Goal: Task Accomplishment & Management: Complete application form

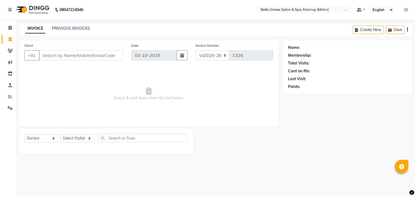
select select "7291"
select select "service"
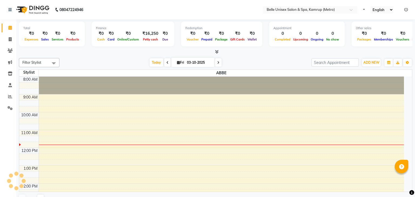
select select "en"
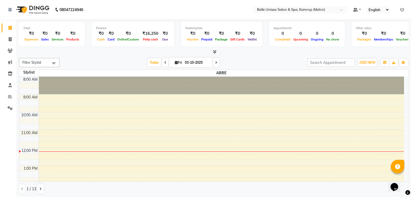
click at [104, 88] on div at bounding box center [221, 86] width 365 height 18
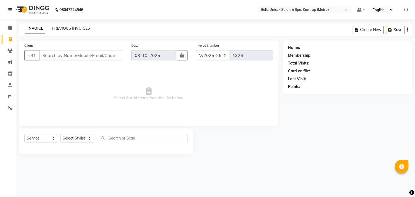
select select "7291"
select select "service"
click at [66, 55] on input "Client" at bounding box center [81, 55] width 84 height 10
click at [59, 63] on div "Client +91" at bounding box center [73, 54] width 107 height 22
click at [85, 58] on input "Client" at bounding box center [81, 55] width 84 height 10
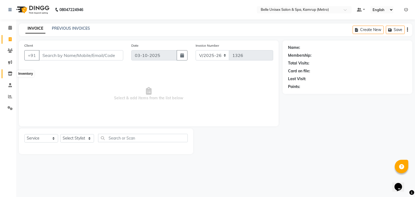
click at [11, 76] on span at bounding box center [9, 74] width 9 height 6
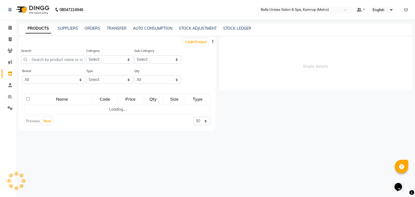
select select
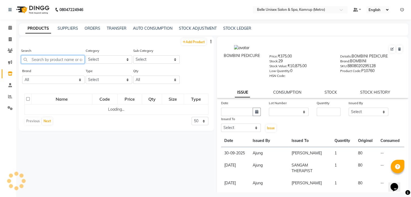
click at [45, 62] on input "text" at bounding box center [52, 59] width 63 height 8
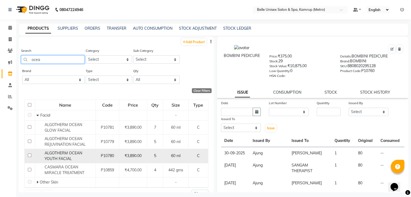
type input "ocea"
click at [28, 155] on input "checkbox" at bounding box center [30, 156] width 4 height 4
checkbox input "true"
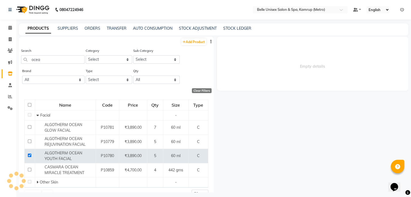
select select
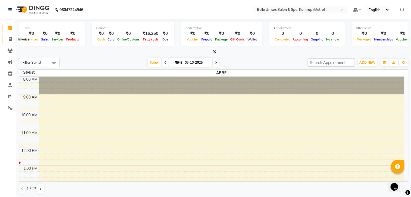
drag, startPoint x: 0, startPoint y: 0, endPoint x: 8, endPoint y: 42, distance: 42.5
click at [8, 42] on span at bounding box center [9, 39] width 9 height 6
select select "service"
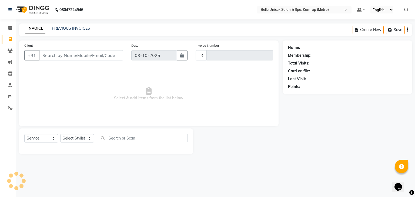
type input "1326"
select select "7291"
click at [63, 58] on input "Client" at bounding box center [81, 55] width 84 height 10
click at [77, 141] on select "Select Stylist ABBE Admin id [PERSON_NAME] ASEM COUNTER SALE [PERSON_NAME] [PER…" at bounding box center [77, 138] width 34 height 8
select select "88545"
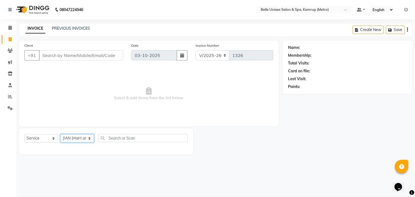
click at [60, 134] on select "Select Stylist ABBE Admin id [PERSON_NAME] ASEM COUNTER SALE [PERSON_NAME] [PER…" at bounding box center [77, 138] width 34 height 8
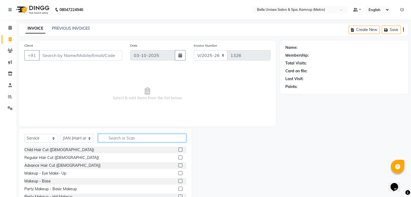
click at [121, 138] on input "text" at bounding box center [142, 138] width 88 height 8
type input "n"
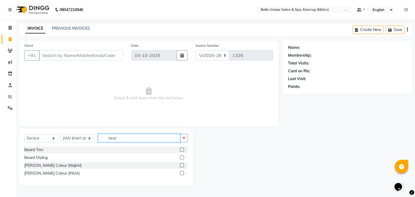
type input "bear"
click at [181, 149] on label at bounding box center [182, 150] width 4 height 4
click at [181, 149] on input "checkbox" at bounding box center [182, 150] width 4 height 4
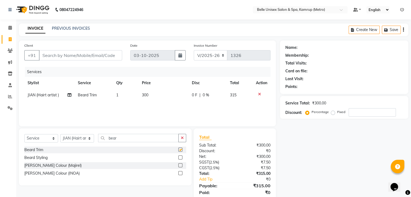
checkbox input "false"
click at [143, 135] on input "bear" at bounding box center [138, 138] width 80 height 8
type input "b"
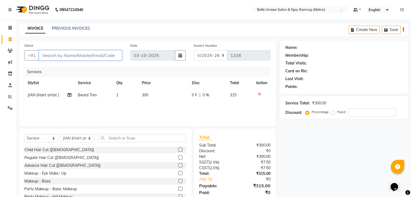
click at [59, 55] on input "Client" at bounding box center [80, 55] width 83 height 10
click at [57, 55] on input "Client" at bounding box center [80, 55] width 83 height 10
type input "8"
type input "0"
type input "8370939348"
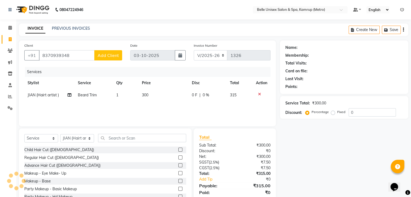
click at [110, 57] on span "Add Client" at bounding box center [107, 55] width 21 height 5
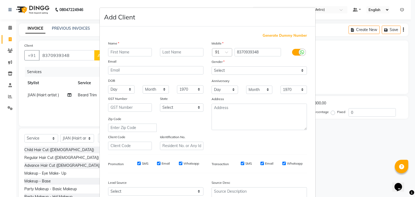
click at [125, 56] on input "text" at bounding box center [130, 52] width 44 height 8
click at [125, 53] on input "text" at bounding box center [130, 52] width 44 height 8
type input "Deepak"
click at [181, 56] on input "text" at bounding box center [182, 52] width 44 height 8
click at [223, 70] on select "Select [DEMOGRAPHIC_DATA] [DEMOGRAPHIC_DATA] Other Prefer Not To Say" at bounding box center [258, 70] width 95 height 8
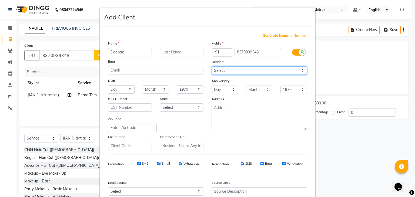
select select "[DEMOGRAPHIC_DATA]"
click at [211, 67] on select "Select [DEMOGRAPHIC_DATA] [DEMOGRAPHIC_DATA] Other Prefer Not To Say" at bounding box center [258, 70] width 95 height 8
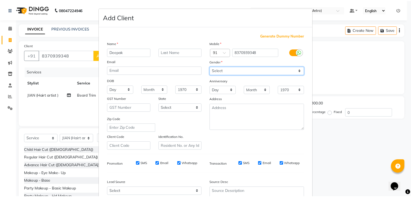
scroll to position [55, 0]
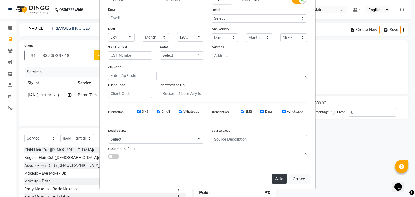
click at [274, 181] on button "Add" at bounding box center [279, 179] width 15 height 10
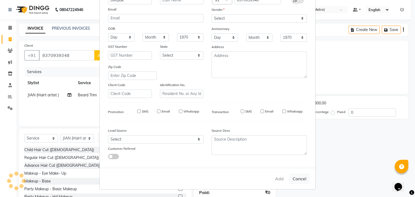
type input "83******48"
select select
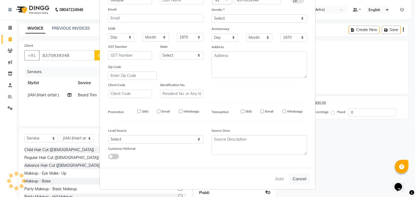
select select
checkbox input "false"
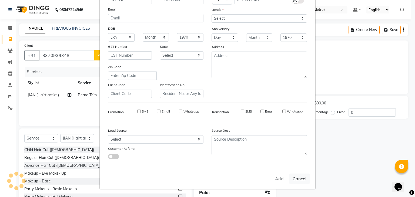
checkbox input "false"
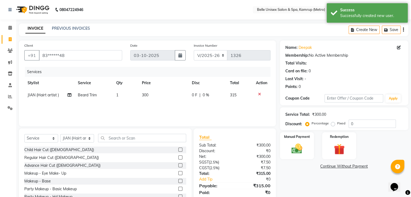
scroll to position [19, 0]
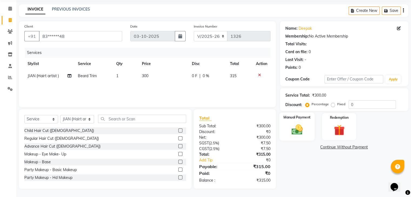
click at [300, 136] on div "Manual Payment" at bounding box center [296, 127] width 35 height 28
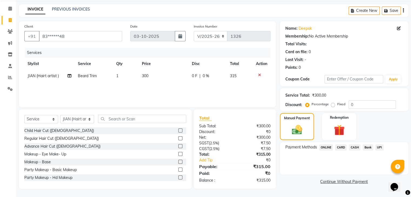
click at [354, 147] on span "CASH" at bounding box center [354, 147] width 12 height 6
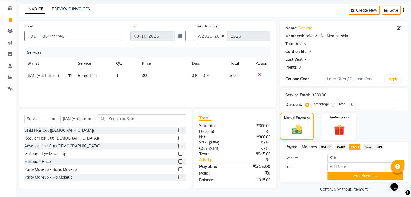
scroll to position [24, 0]
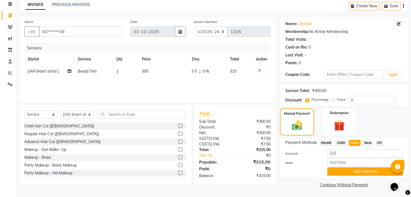
click at [131, 1] on div "INVOICE PREVIOUS INVOICES Create New Save" at bounding box center [213, 6] width 389 height 13
click at [354, 174] on button "Add Payment" at bounding box center [365, 171] width 76 height 8
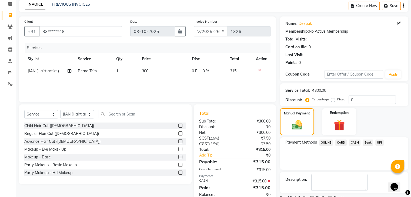
scroll to position [46, 0]
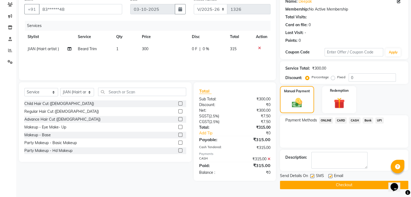
click at [338, 181] on button "Checkout" at bounding box center [344, 185] width 128 height 8
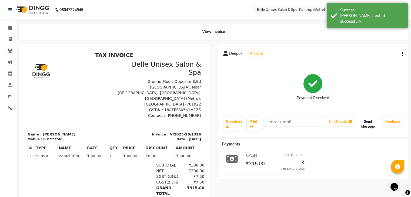
click at [372, 126] on button "Send Message" at bounding box center [367, 124] width 26 height 14
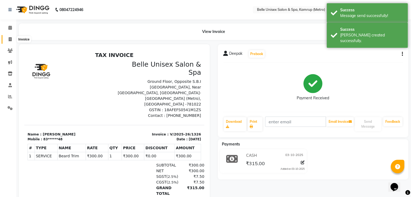
click at [10, 39] on icon at bounding box center [10, 39] width 3 height 4
select select "service"
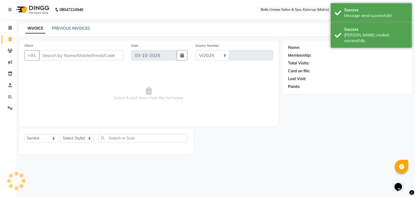
select select "7291"
type input "1327"
click at [55, 57] on input "Client" at bounding box center [81, 55] width 84 height 10
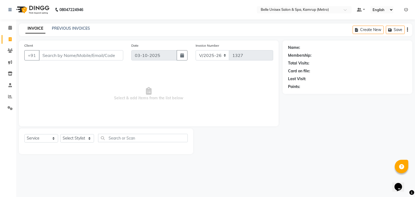
click at [100, 55] on input "Client" at bounding box center [81, 55] width 84 height 10
click at [90, 55] on input "Client" at bounding box center [81, 55] width 84 height 10
click at [87, 55] on input "Client" at bounding box center [81, 55] width 84 height 10
click at [76, 139] on select "Select Stylist ABBE Admin id [PERSON_NAME] ASEM COUNTER SALE [PERSON_NAME] [PER…" at bounding box center [77, 138] width 34 height 8
select select "67293"
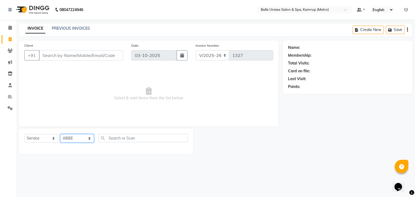
click at [60, 134] on select "Select Stylist ABBE Admin id [PERSON_NAME] ASEM COUNTER SALE [PERSON_NAME] [PER…" at bounding box center [77, 138] width 34 height 8
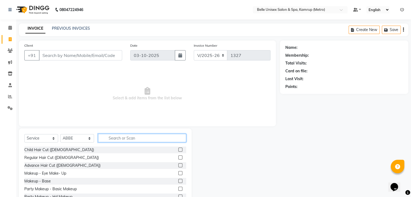
click at [132, 140] on input "text" at bounding box center [142, 138] width 88 height 8
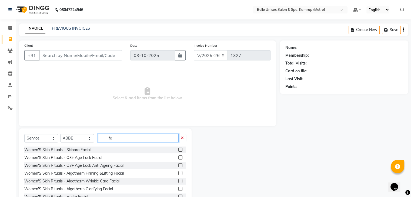
type input "f"
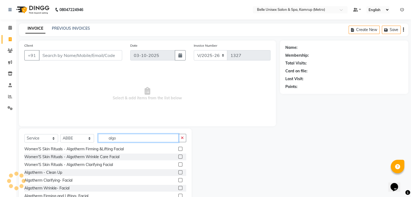
type input "algo"
click at [178, 188] on label at bounding box center [180, 188] width 4 height 4
click at [178, 188] on input "checkbox" at bounding box center [180, 189] width 4 height 4
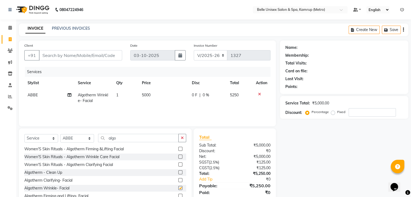
checkbox input "false"
click at [142, 138] on input "algo" at bounding box center [138, 138] width 80 height 8
type input "a"
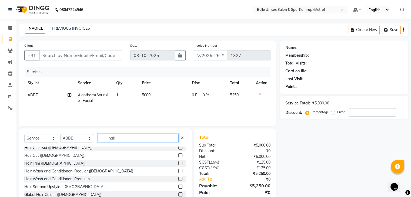
scroll to position [128, 0]
type input "hair"
click at [178, 168] on div at bounding box center [182, 171] width 8 height 7
click at [178, 170] on label at bounding box center [180, 171] width 4 height 4
click at [178, 170] on input "checkbox" at bounding box center [180, 171] width 4 height 4
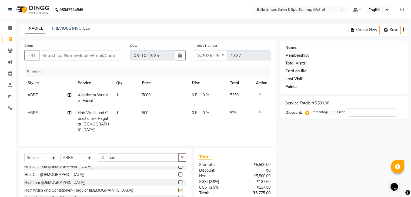
checkbox input "false"
click at [144, 158] on input "hair" at bounding box center [138, 157] width 80 height 8
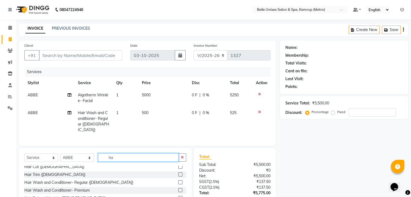
type input "h"
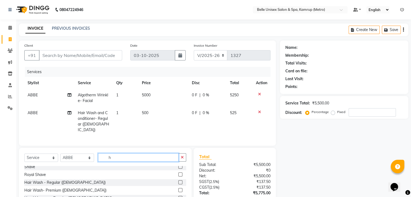
scroll to position [292, 0]
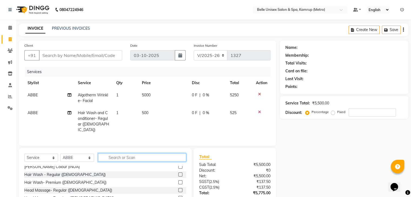
click at [117, 155] on input "text" at bounding box center [142, 157] width 88 height 8
click at [112, 154] on input "text" at bounding box center [142, 157] width 88 height 8
click at [87, 154] on select "Select Stylist ABBE Admin id [PERSON_NAME] ASEM COUNTER SALE [PERSON_NAME] [PER…" at bounding box center [77, 158] width 34 height 8
select select "88545"
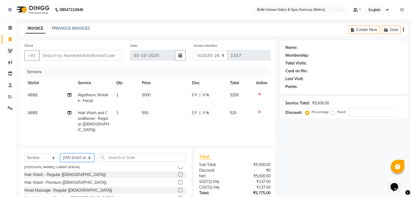
click at [60, 154] on select "Select Stylist ABBE Admin id [PERSON_NAME] ASEM COUNTER SALE [PERSON_NAME] [PER…" at bounding box center [77, 158] width 34 height 8
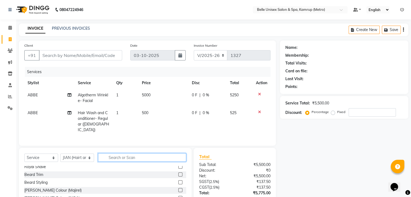
click at [124, 158] on input "text" at bounding box center [142, 157] width 88 height 8
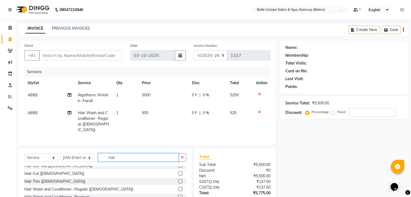
scroll to position [145, 0]
type input "hair"
click at [178, 172] on label at bounding box center [180, 173] width 4 height 4
click at [178, 172] on input "checkbox" at bounding box center [180, 174] width 4 height 4
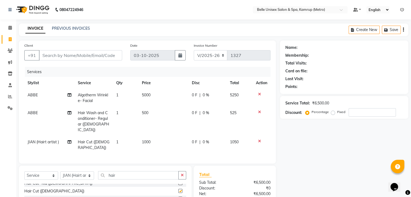
checkbox input "false"
click at [148, 171] on input "hair" at bounding box center [138, 175] width 80 height 8
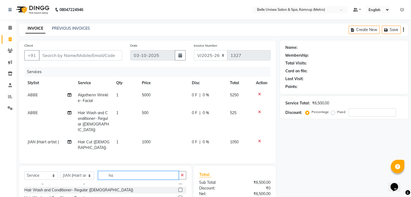
type input "h"
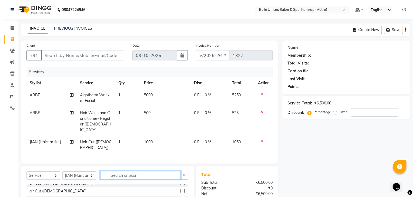
scroll to position [317, 0]
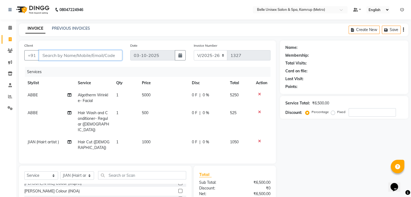
click at [72, 58] on input "Client" at bounding box center [80, 55] width 83 height 10
type input "8"
type input "0"
type input "8860740090"
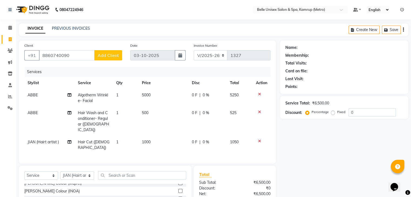
click at [116, 54] on span "Add Client" at bounding box center [107, 55] width 21 height 5
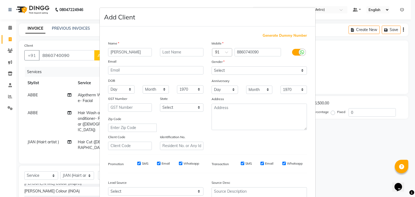
type input "[PERSON_NAME]"
click at [223, 71] on select "Select [DEMOGRAPHIC_DATA] [DEMOGRAPHIC_DATA] Other Prefer Not To Say" at bounding box center [258, 70] width 95 height 8
select select "[DEMOGRAPHIC_DATA]"
click at [211, 67] on select "Select [DEMOGRAPHIC_DATA] [DEMOGRAPHIC_DATA] Other Prefer Not To Say" at bounding box center [258, 70] width 95 height 8
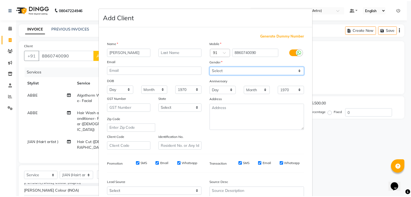
scroll to position [55, 0]
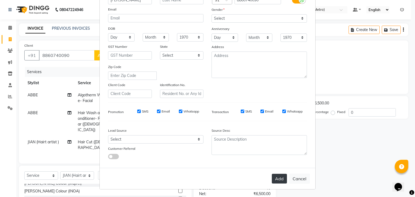
click at [275, 182] on button "Add" at bounding box center [279, 179] width 15 height 10
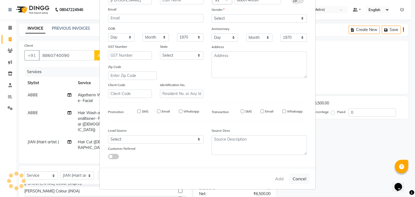
type input "88******90"
select select
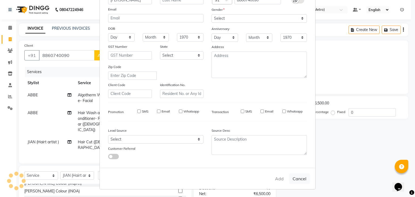
select select
checkbox input "false"
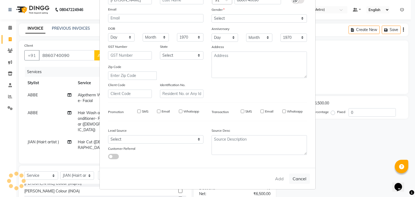
checkbox input "false"
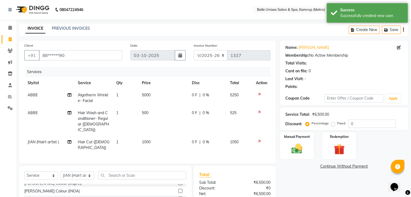
scroll to position [49, 0]
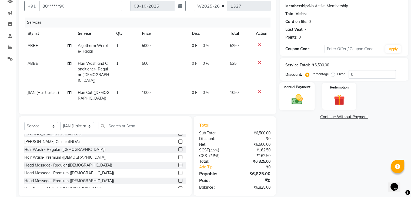
click at [301, 87] on label "Manual Payment" at bounding box center [296, 86] width 27 height 5
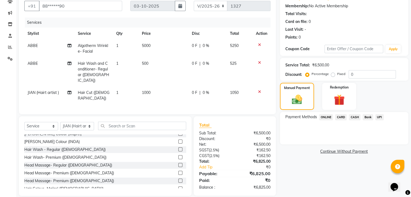
click at [324, 119] on span "ONLINE" at bounding box center [326, 117] width 14 height 6
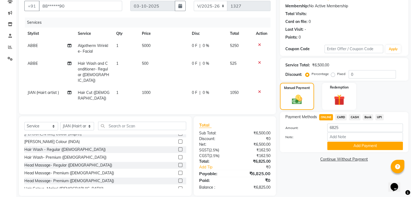
click at [340, 118] on span "CARD" at bounding box center [341, 117] width 12 height 6
click at [349, 147] on button "Add Payment" at bounding box center [365, 146] width 76 height 8
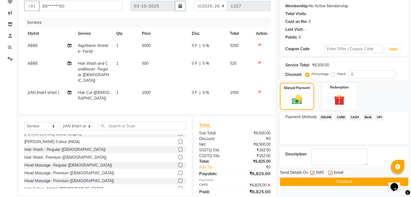
scroll to position [60, 0]
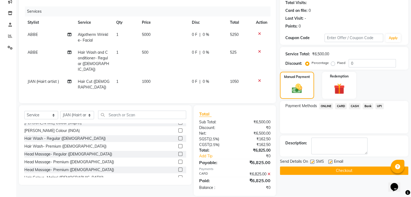
click at [334, 171] on button "Checkout" at bounding box center [344, 171] width 128 height 8
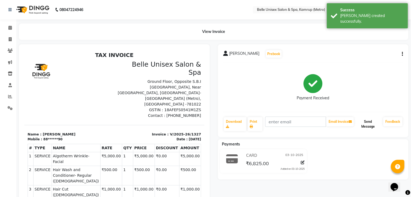
click at [375, 125] on button "Send Message" at bounding box center [367, 124] width 26 height 14
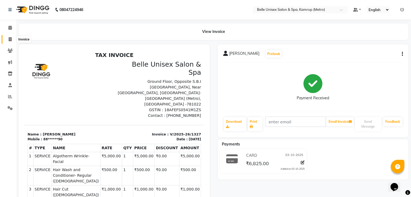
click at [9, 39] on icon at bounding box center [10, 39] width 3 height 4
select select "service"
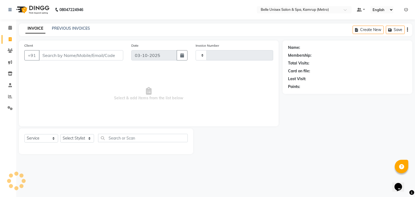
type input "1328"
select select "7291"
click at [72, 140] on select "Select Stylist ABBE Admin id [PERSON_NAME] ASEM COUNTER SALE [PERSON_NAME] [PER…" at bounding box center [77, 138] width 34 height 8
click at [60, 134] on select "Select Stylist ABBE Admin id [PERSON_NAME] ASEM COUNTER SALE [PERSON_NAME] [PER…" at bounding box center [77, 138] width 34 height 8
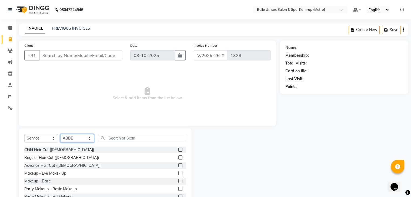
click at [70, 141] on select "Select Stylist ABBE Admin id [PERSON_NAME] ASEM COUNTER SALE [PERSON_NAME] [PER…" at bounding box center [77, 138] width 34 height 8
click at [60, 134] on select "Select Stylist ABBE Admin id [PERSON_NAME] ASEM COUNTER SALE [PERSON_NAME] [PER…" at bounding box center [77, 138] width 34 height 8
click at [117, 135] on input "text" at bounding box center [142, 138] width 88 height 8
click at [85, 139] on select "Select Stylist ABBE Admin id [PERSON_NAME] ASEM COUNTER SALE [PERSON_NAME] [PER…" at bounding box center [77, 138] width 34 height 8
select select "82274"
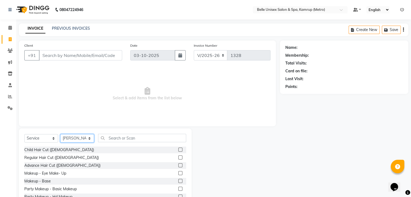
click at [60, 134] on select "Select Stylist ABBE Admin id [PERSON_NAME] ASEM COUNTER SALE [PERSON_NAME] [PER…" at bounding box center [77, 138] width 34 height 8
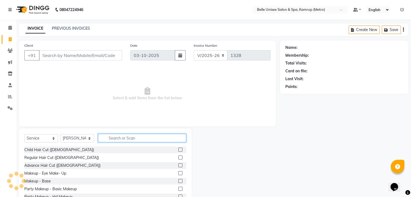
click at [116, 141] on input "text" at bounding box center [142, 138] width 88 height 8
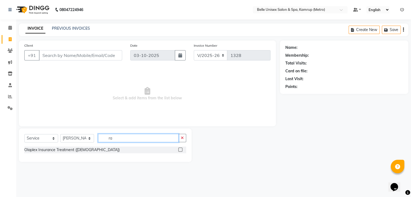
type input "r"
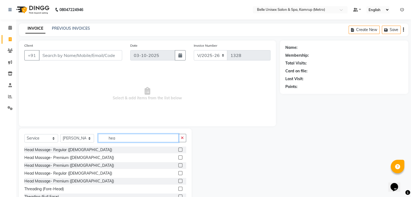
type input "hea"
click at [178, 157] on label at bounding box center [180, 157] width 4 height 4
click at [178, 157] on input "checkbox" at bounding box center [180, 158] width 4 height 4
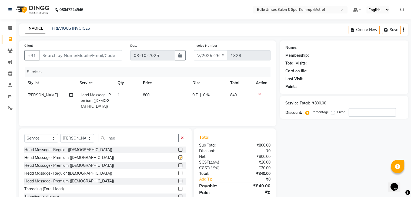
checkbox input "false"
click at [135, 137] on input "hea" at bounding box center [138, 138] width 80 height 8
type input "h"
